Goal: Information Seeking & Learning: Learn about a topic

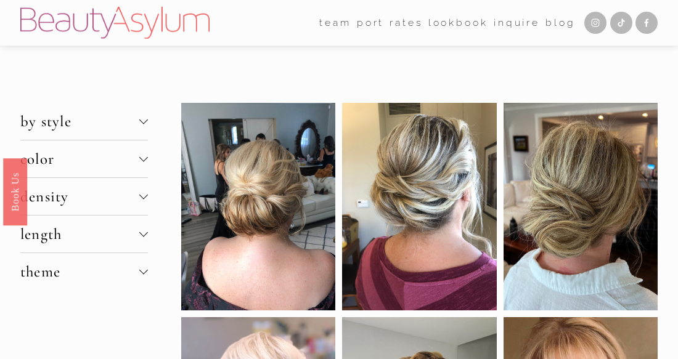
click at [145, 235] on div at bounding box center [143, 234] width 9 height 9
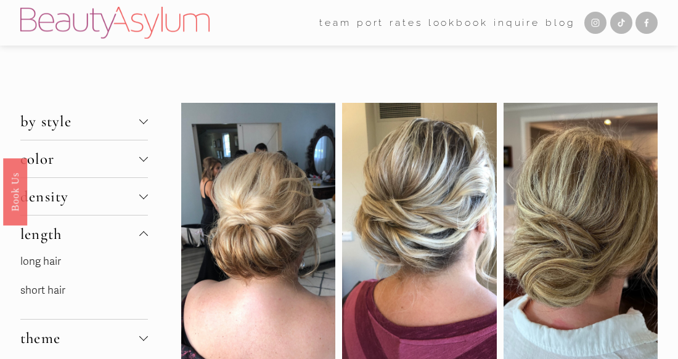
click at [47, 261] on link "long hair" at bounding box center [40, 261] width 41 height 13
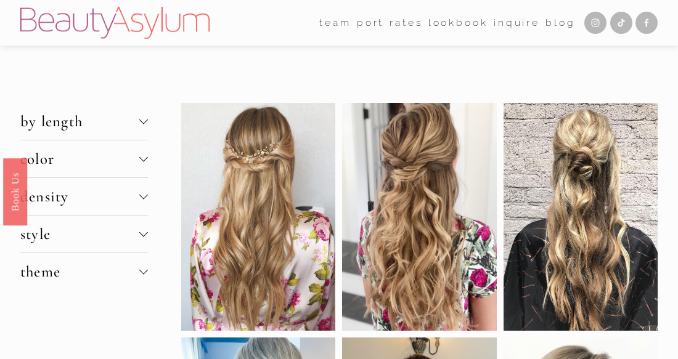
click at [144, 231] on div at bounding box center [143, 232] width 9 height 9
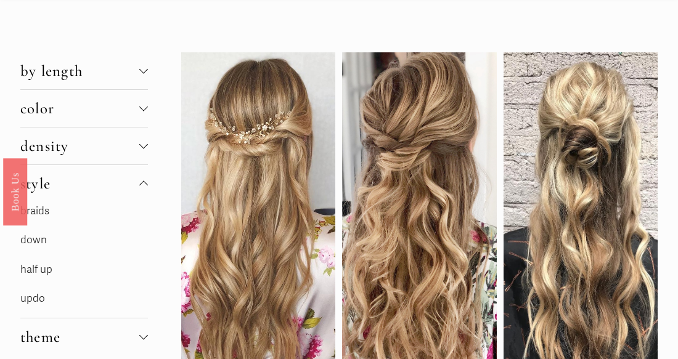
scroll to position [51, 0]
click at [39, 296] on link "updo" at bounding box center [32, 298] width 25 height 13
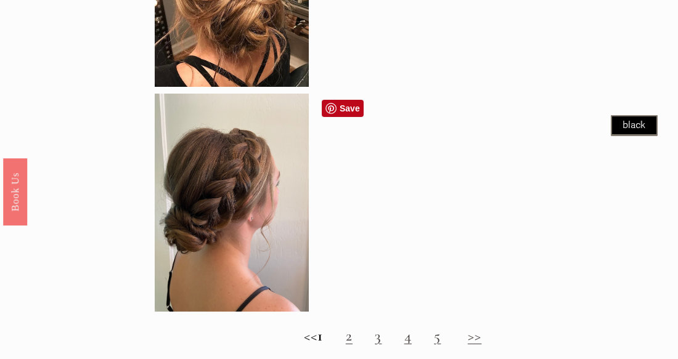
scroll to position [918, 0]
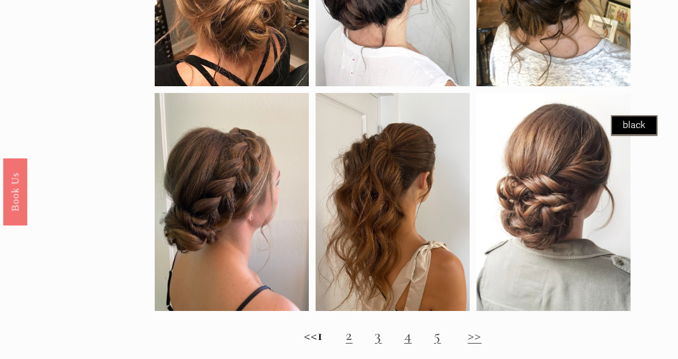
click at [353, 340] on link "2" at bounding box center [349, 335] width 7 height 18
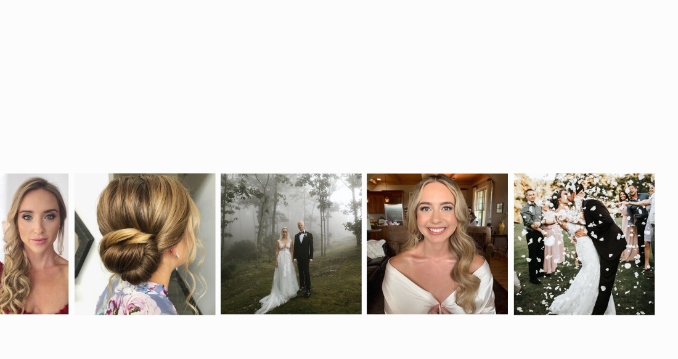
scroll to position [1075, 0]
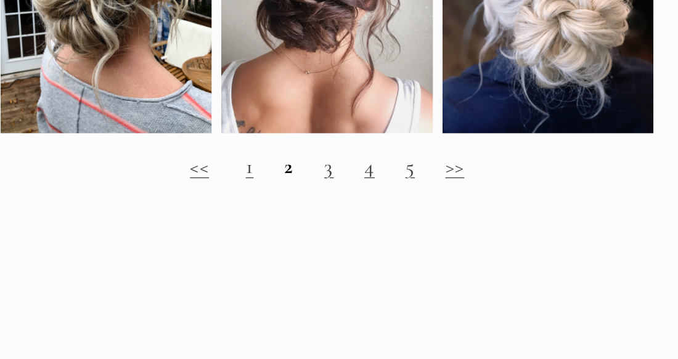
click at [421, 126] on link "3" at bounding box center [420, 122] width 7 height 18
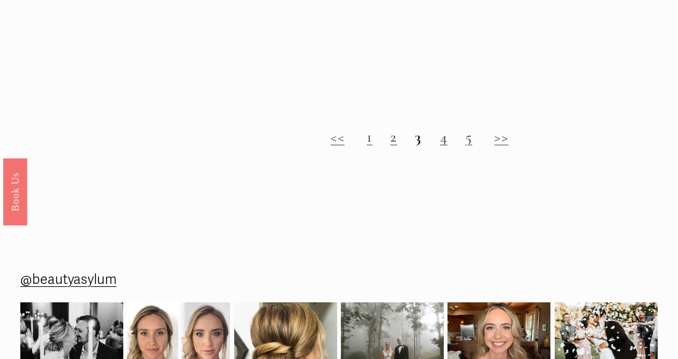
scroll to position [1105, 0]
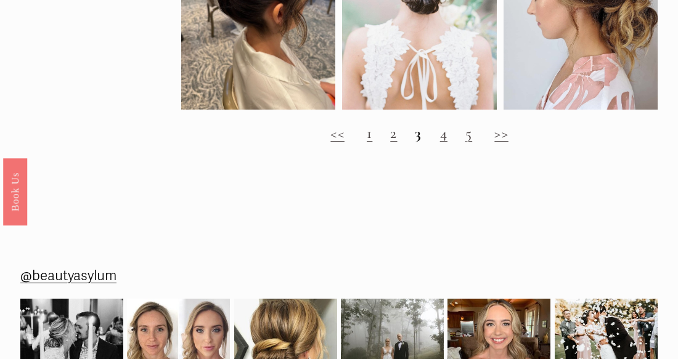
click at [445, 138] on link "4" at bounding box center [443, 133] width 7 height 18
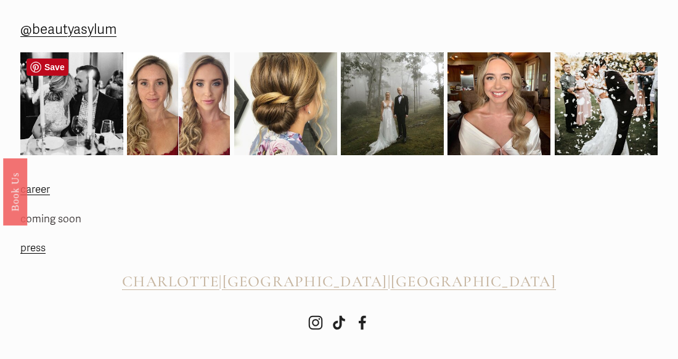
click at [72, 97] on img at bounding box center [71, 103] width 103 height 103
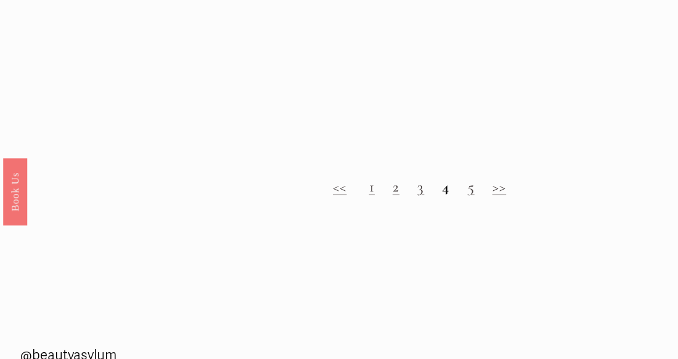
scroll to position [1042, 0]
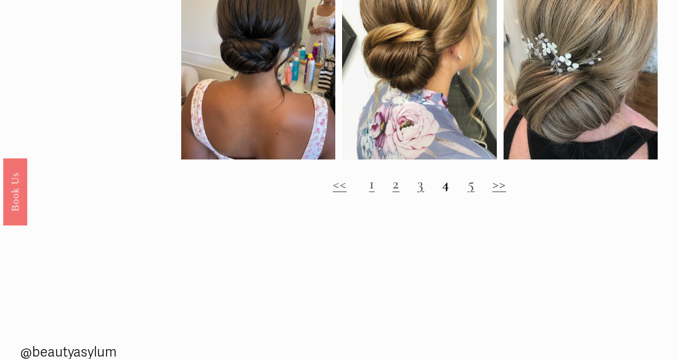
click at [470, 185] on link "5" at bounding box center [471, 183] width 7 height 18
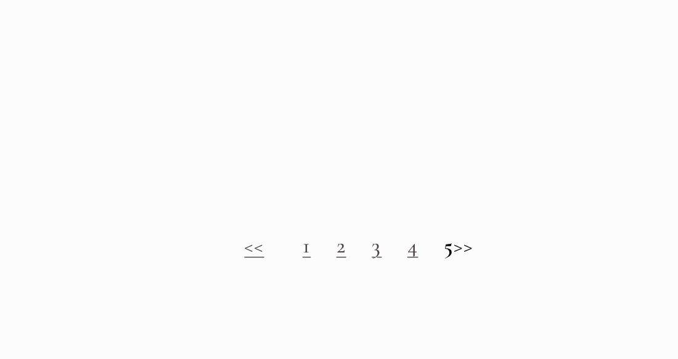
scroll to position [920, 0]
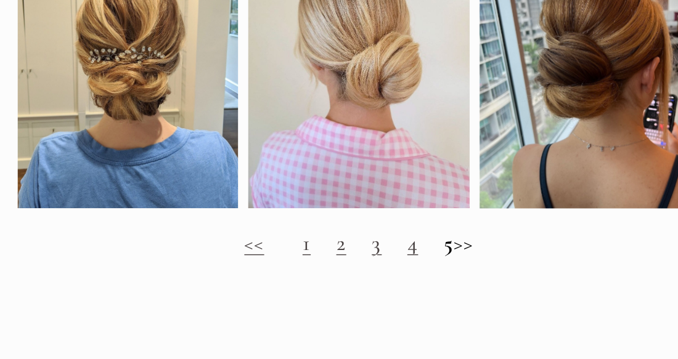
click at [503, 280] on h2 "<< 1 2 3 4 5 >>" at bounding box center [419, 278] width 476 height 18
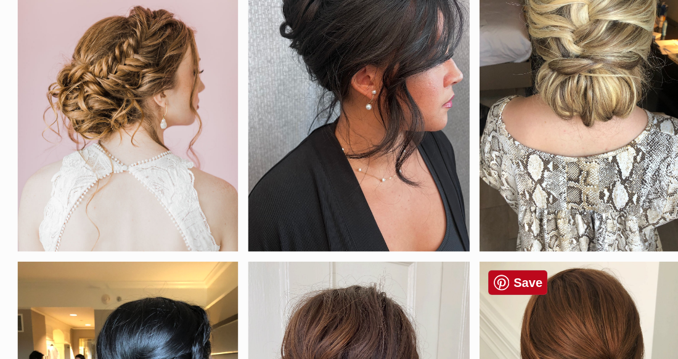
scroll to position [0, 0]
